Goal: Navigation & Orientation: Find specific page/section

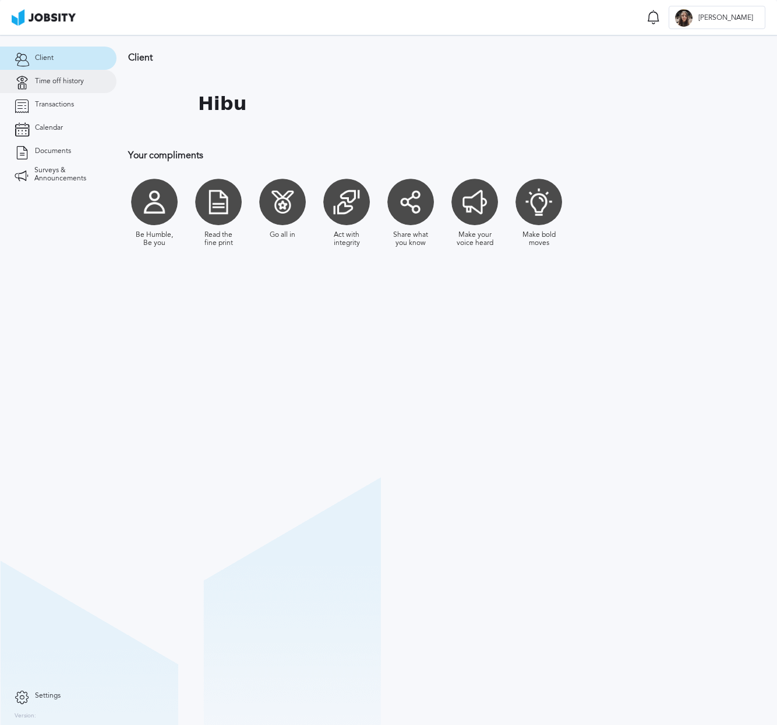
click at [41, 84] on span "Time off history" at bounding box center [59, 81] width 49 height 8
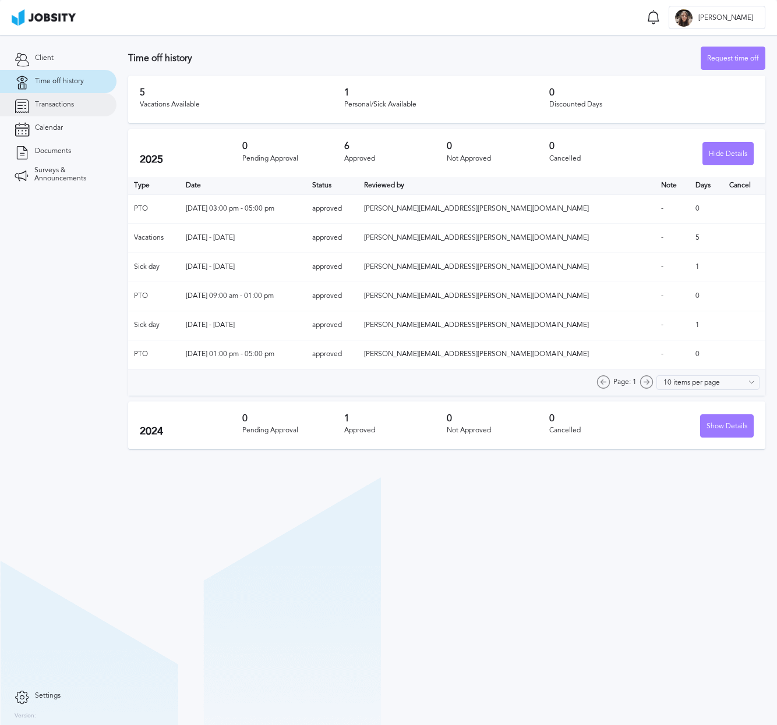
click at [45, 101] on span "Transactions" at bounding box center [54, 105] width 39 height 8
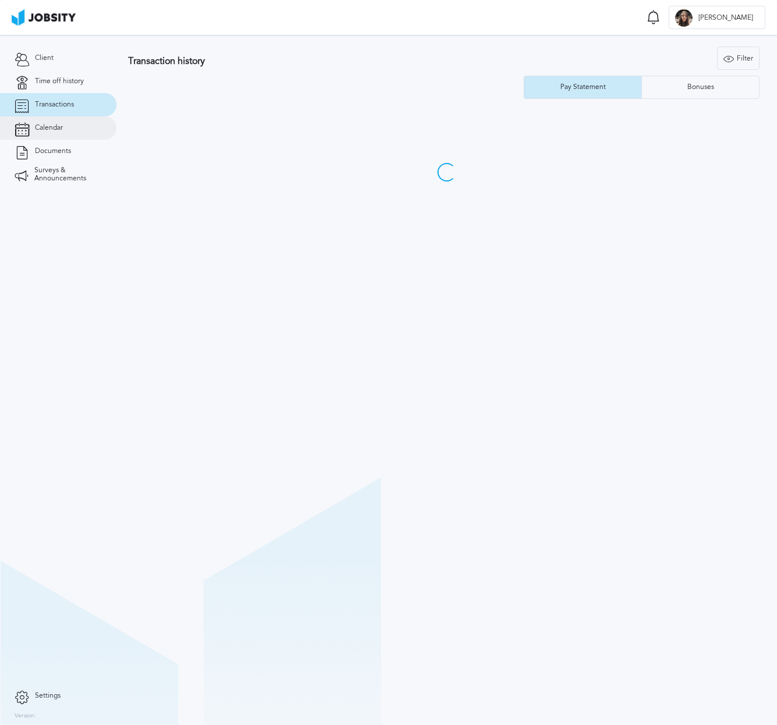
click at [48, 126] on span "Calendar" at bounding box center [49, 128] width 28 height 8
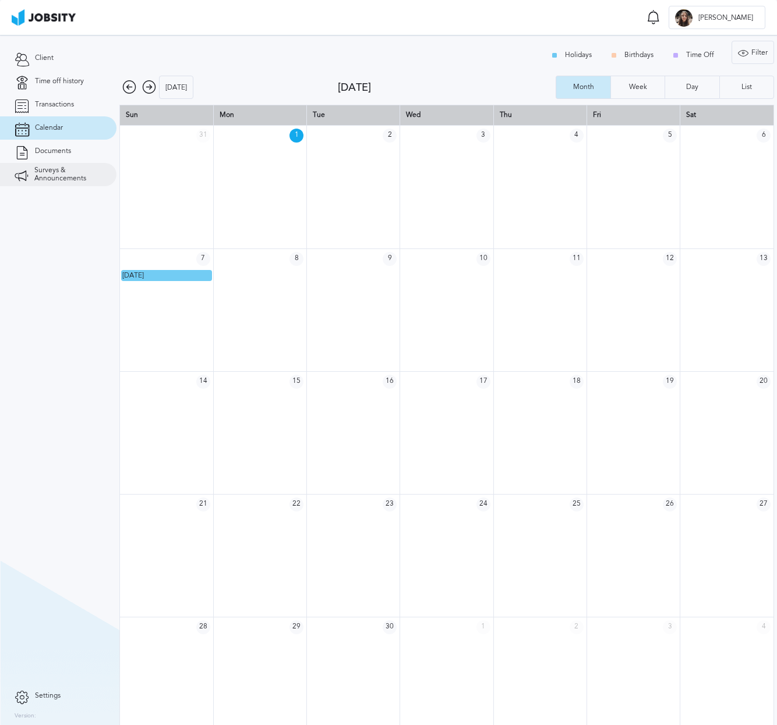
click at [46, 165] on link "Surveys & Announcements" at bounding box center [58, 174] width 116 height 23
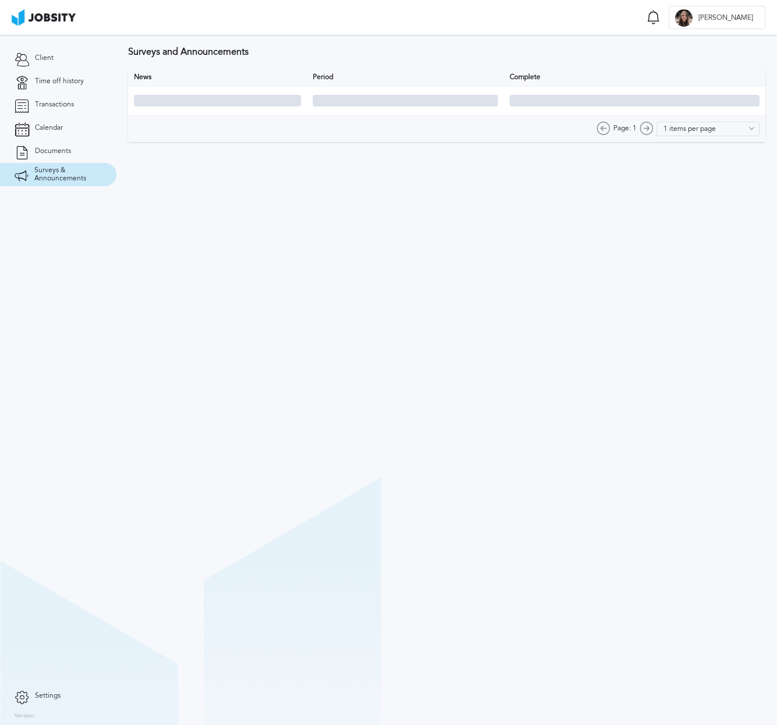
type input "10 items per page"
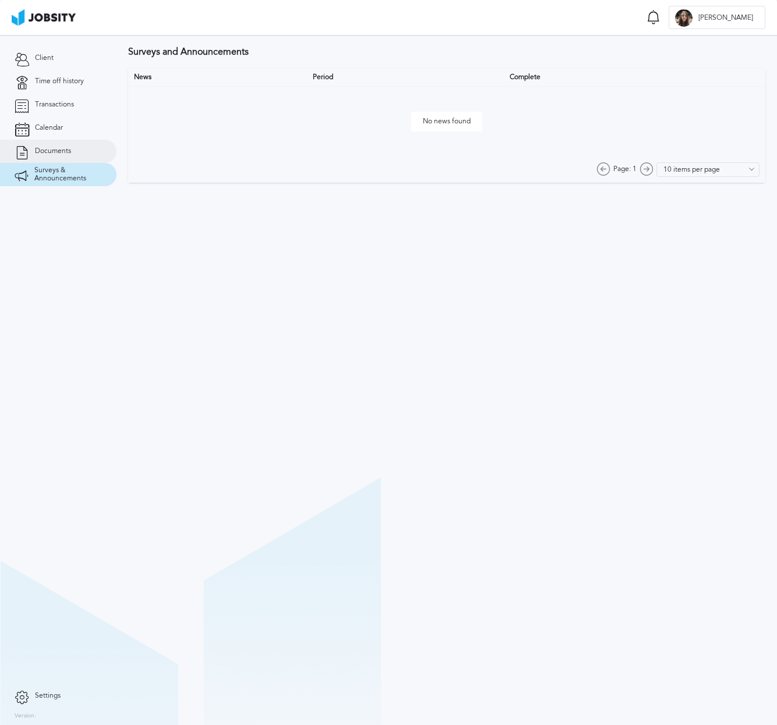
click at [62, 150] on span "Documents" at bounding box center [53, 151] width 36 height 8
